Goal: Check status: Check status

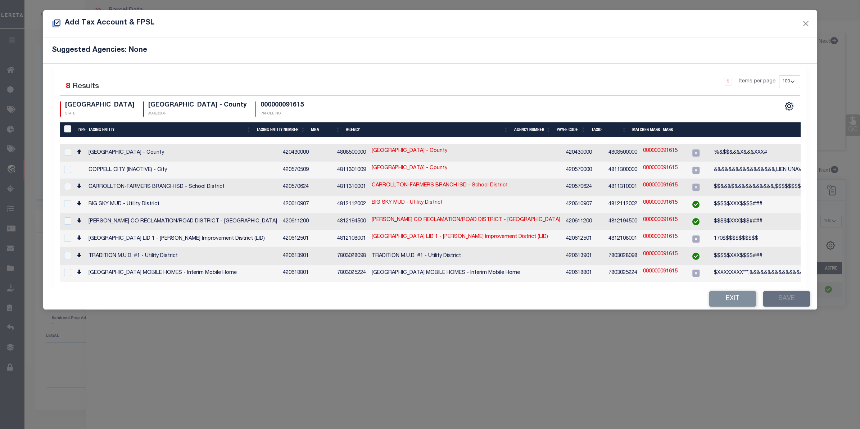
select select "100"
select select "NonEscrow"
select select "100"
click at [736, 294] on button "Exit" at bounding box center [732, 298] width 47 height 15
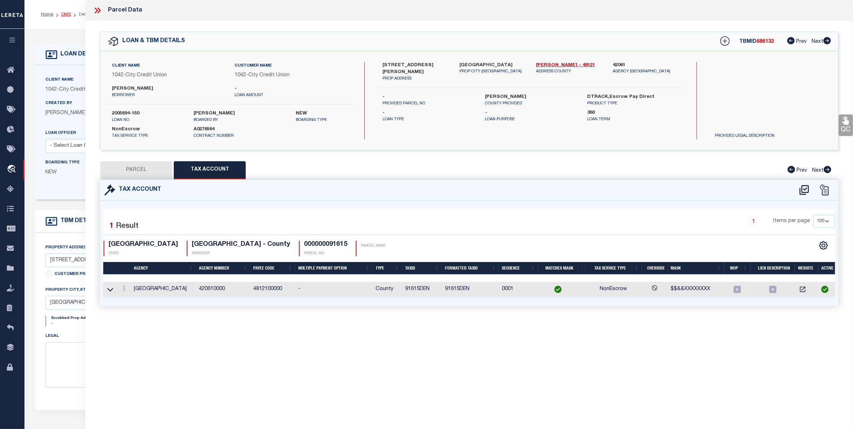
click at [67, 12] on link "OMS" at bounding box center [66, 14] width 10 height 4
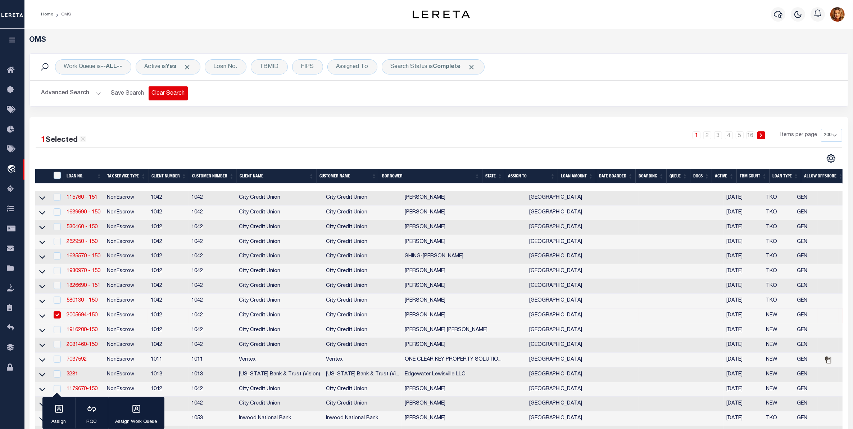
click at [167, 92] on button "Clear Search" at bounding box center [168, 93] width 39 height 14
